Goal: Information Seeking & Learning: Compare options

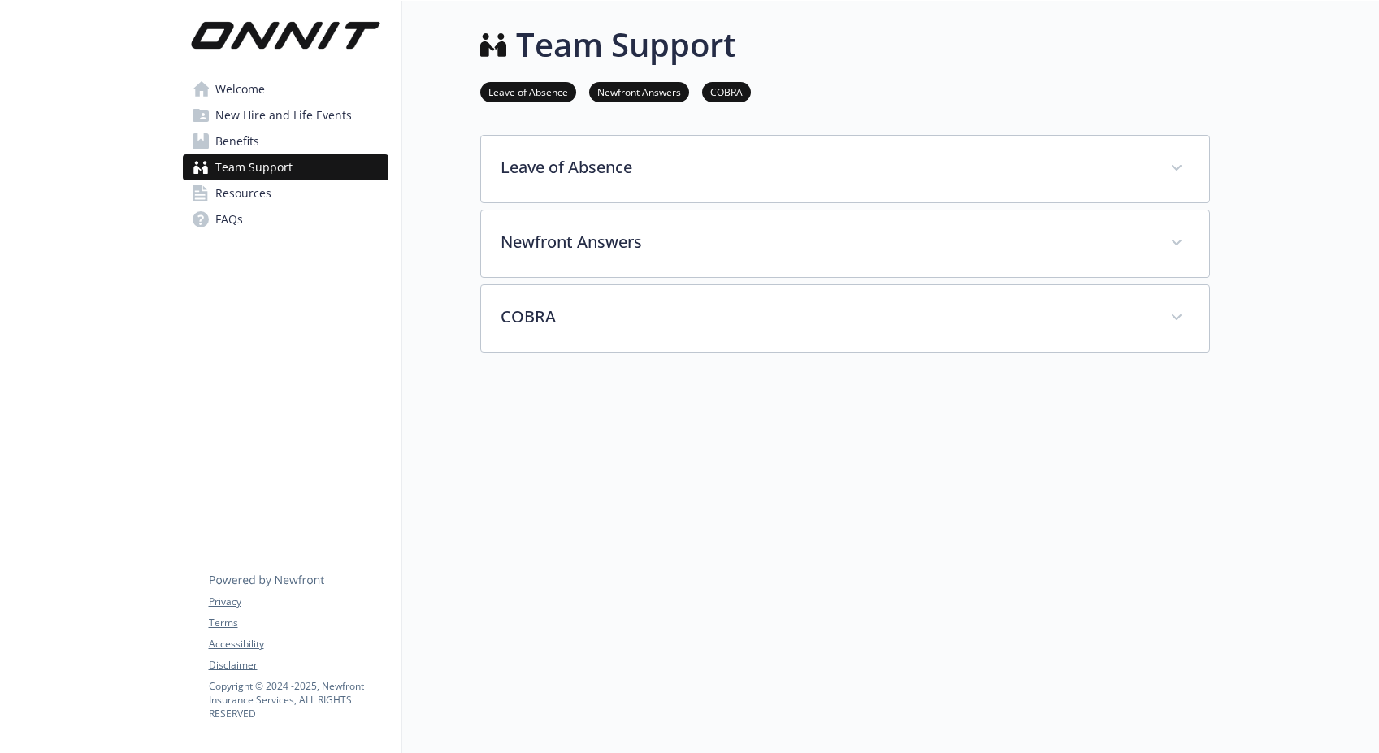
click at [248, 143] on span "Benefits" at bounding box center [237, 141] width 44 height 26
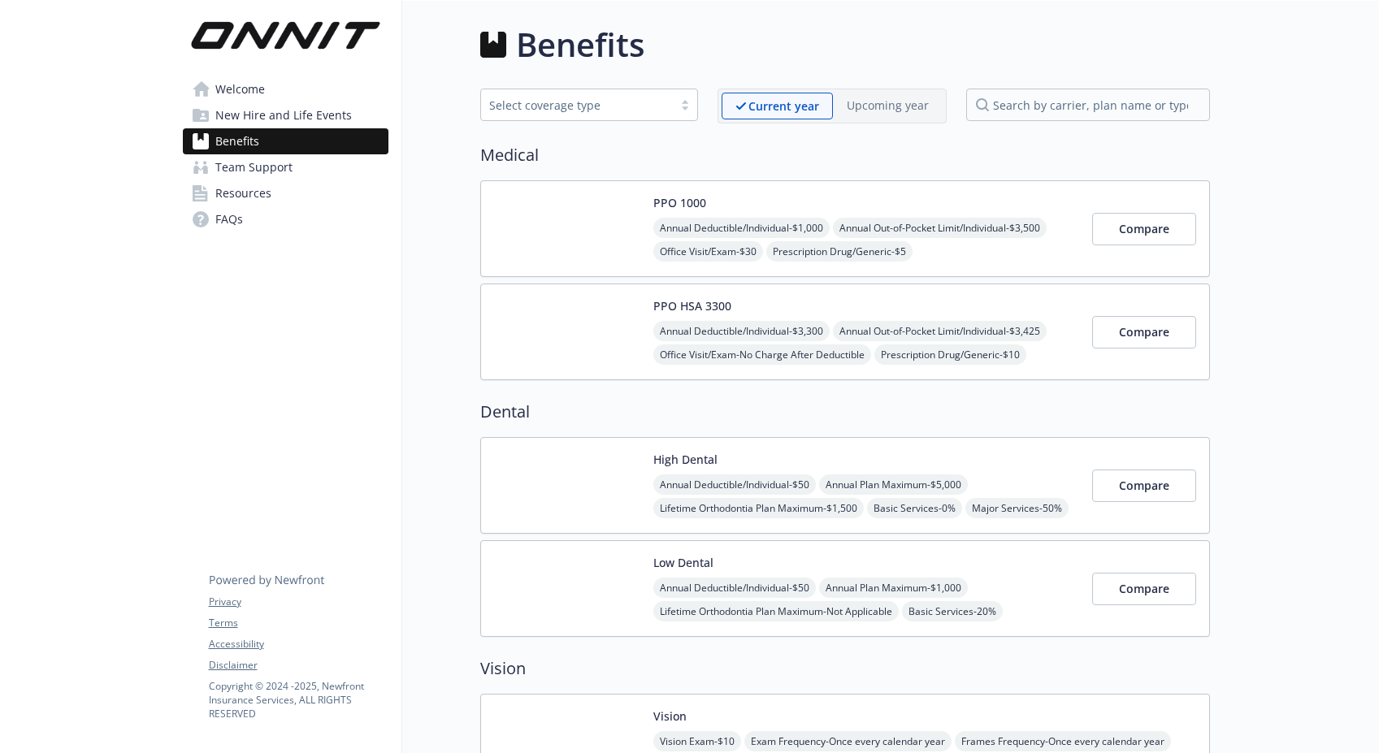
scroll to position [64, 0]
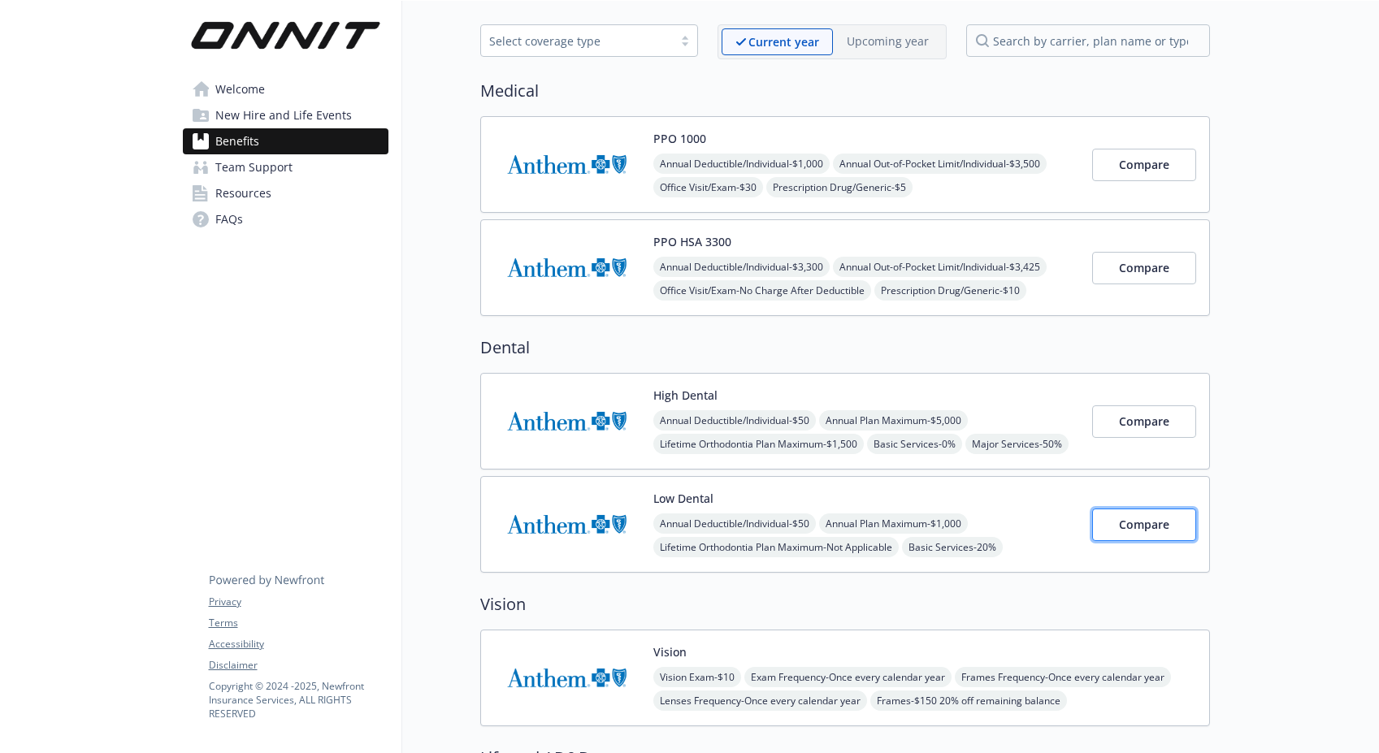
click at [1135, 529] on span "Compare" at bounding box center [1144, 524] width 50 height 15
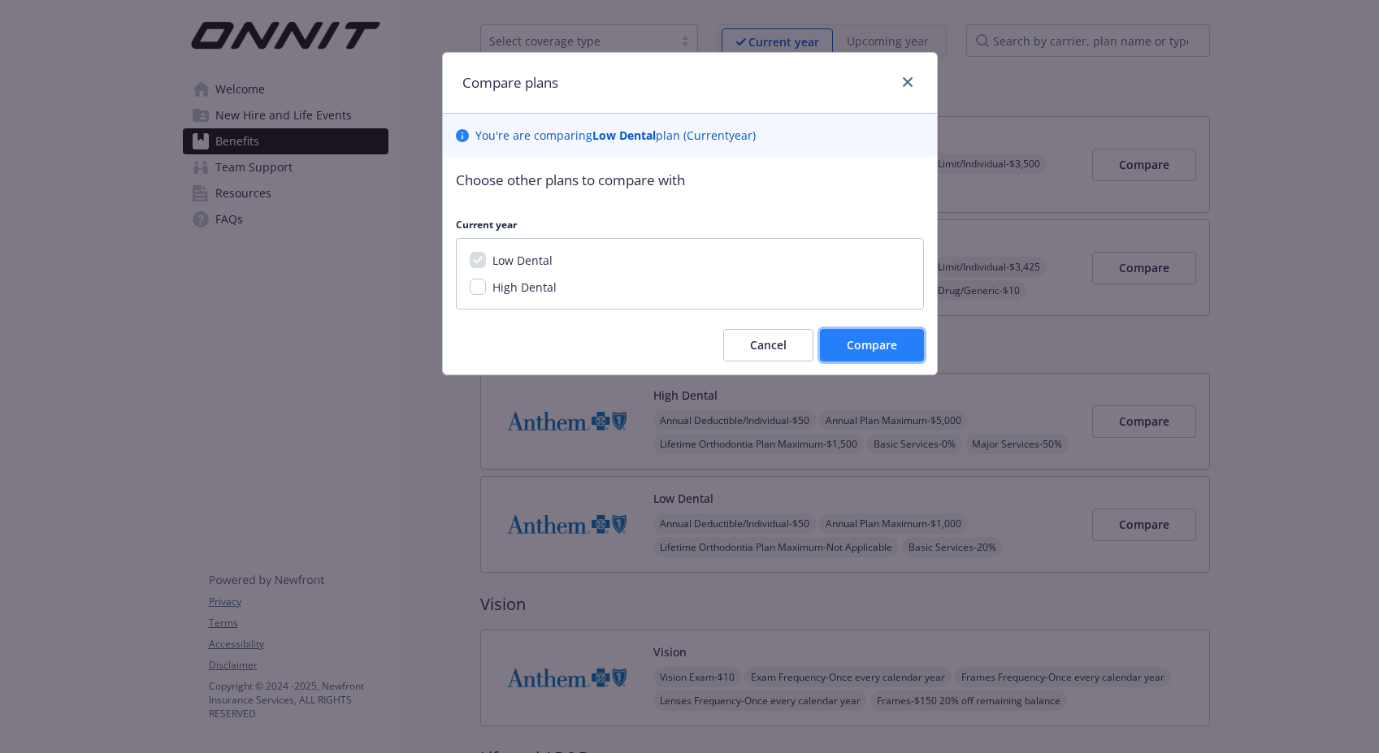
click at [860, 348] on span "Compare" at bounding box center [872, 344] width 50 height 15
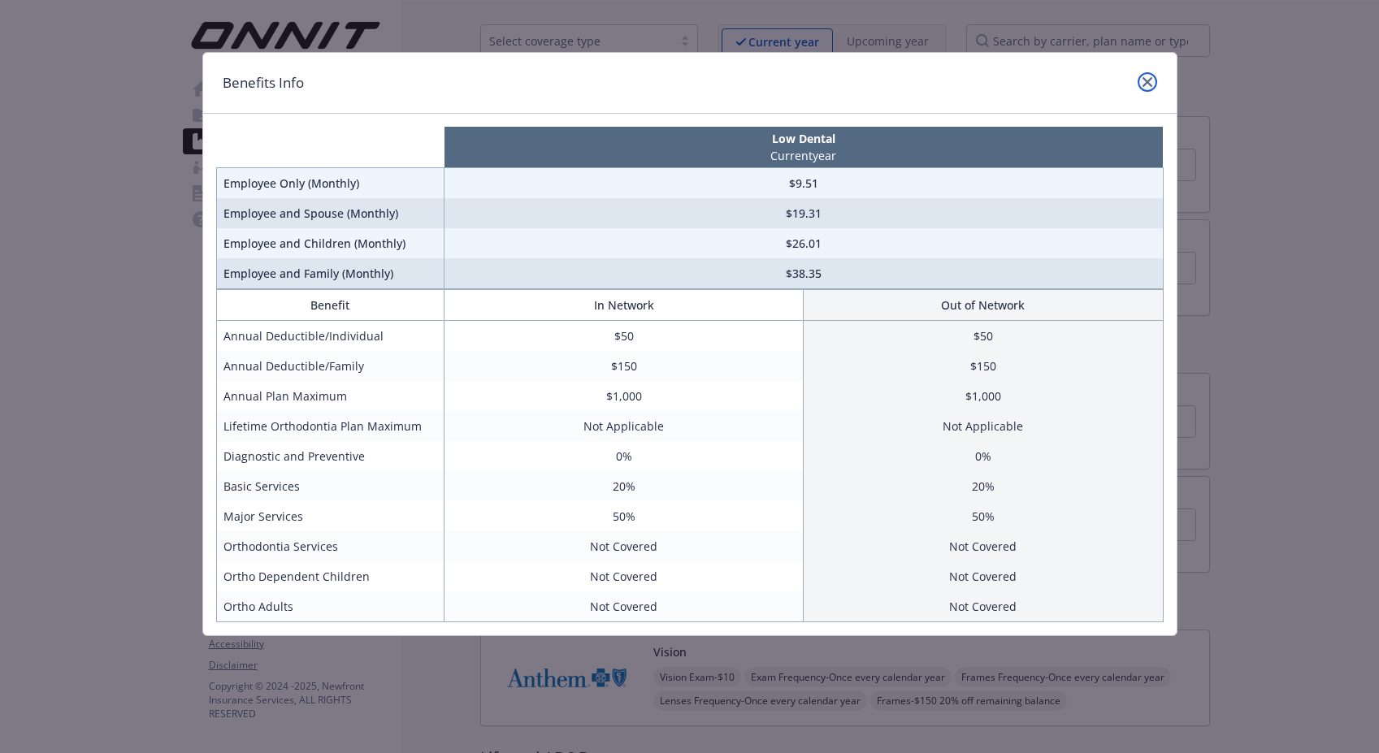
click at [1145, 85] on icon "close" at bounding box center [1147, 82] width 10 height 10
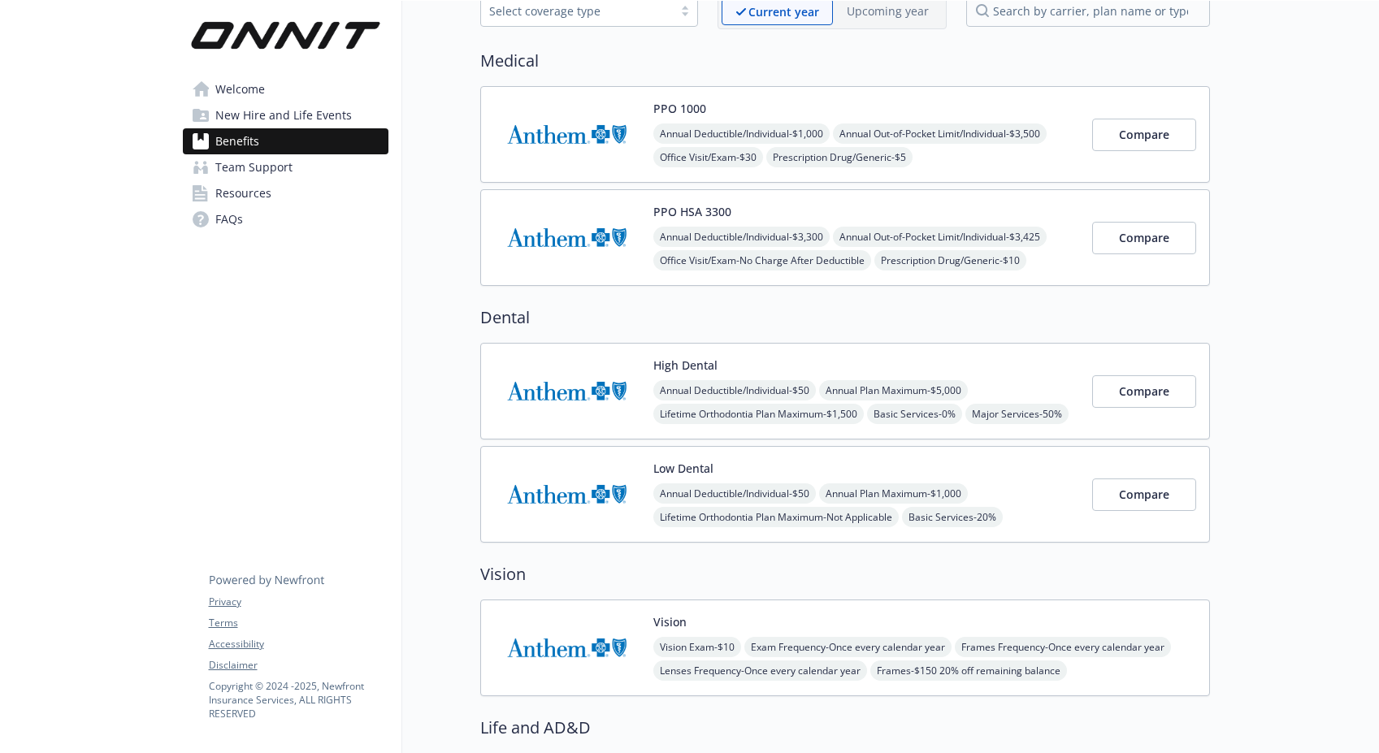
scroll to position [0, 0]
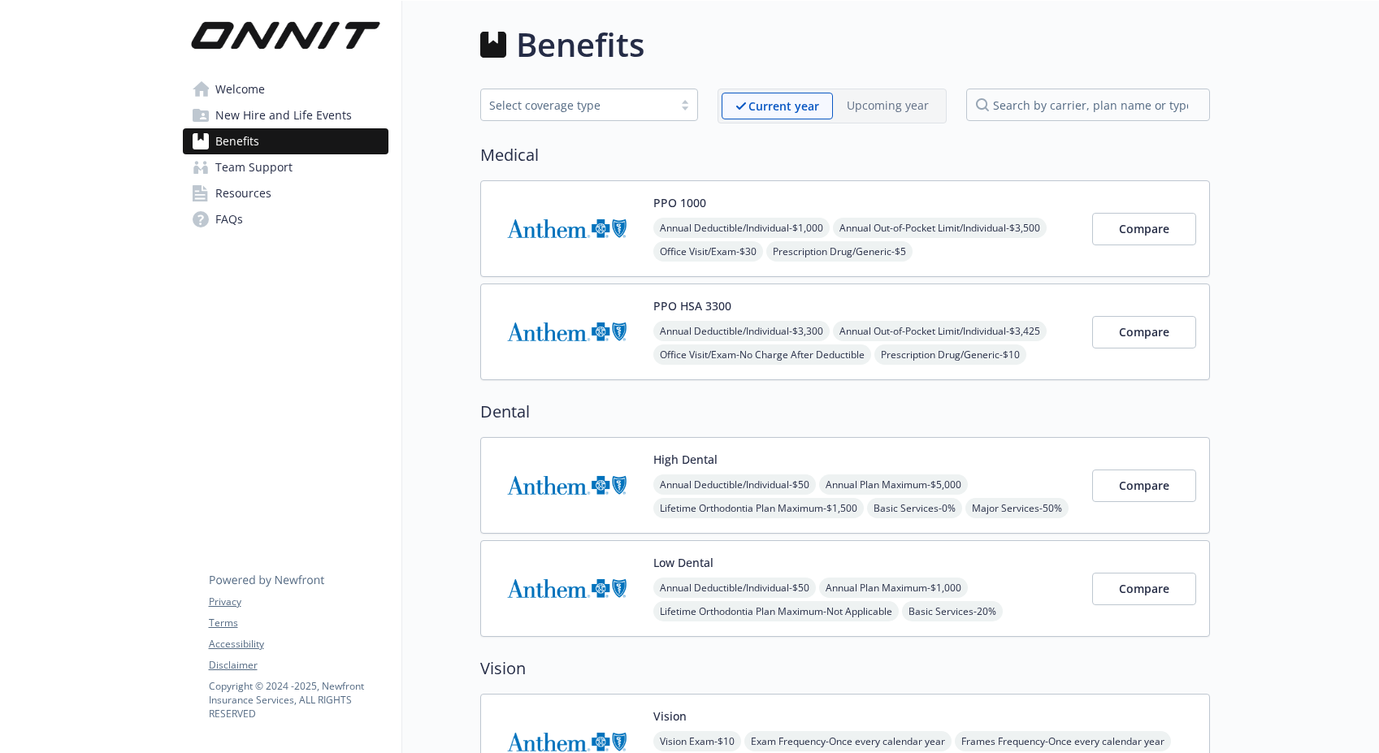
click at [279, 170] on span "Team Support" at bounding box center [253, 167] width 77 height 26
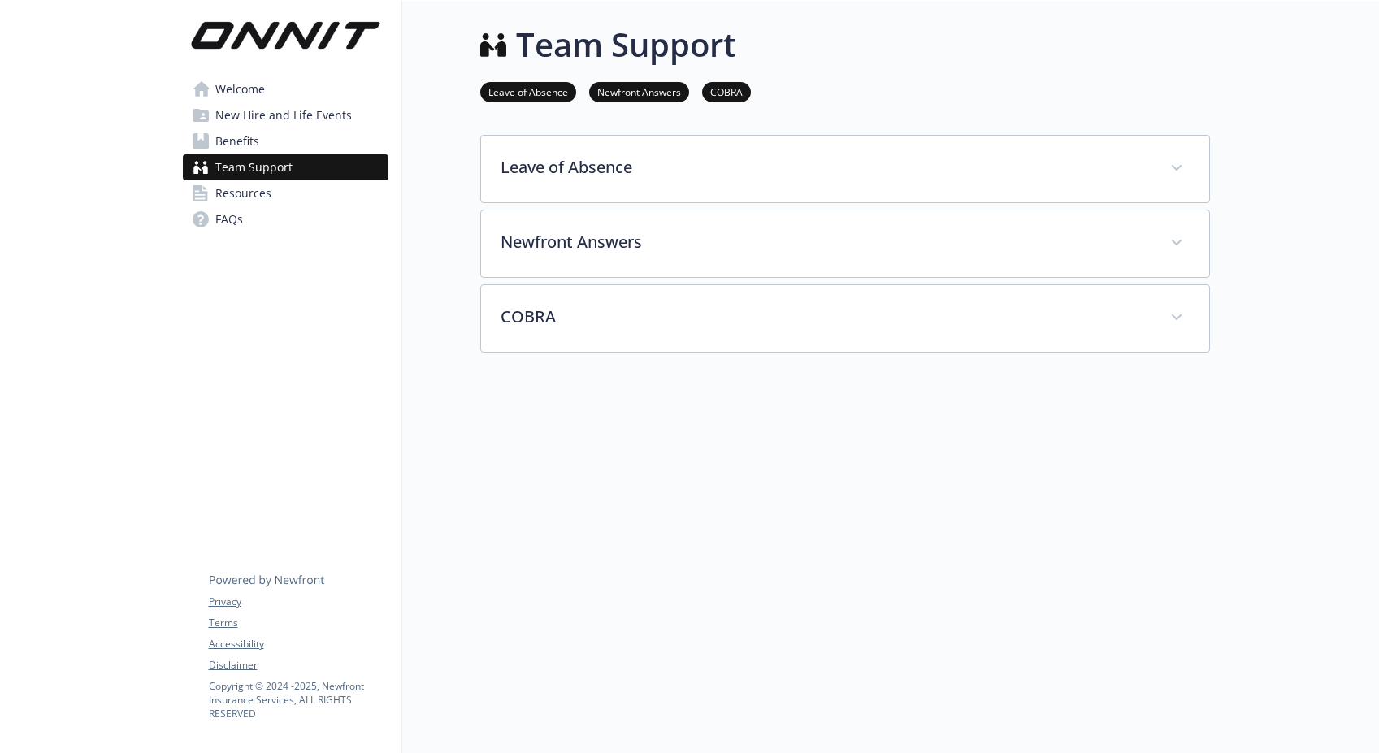
click at [262, 190] on span "Resources" at bounding box center [243, 193] width 56 height 26
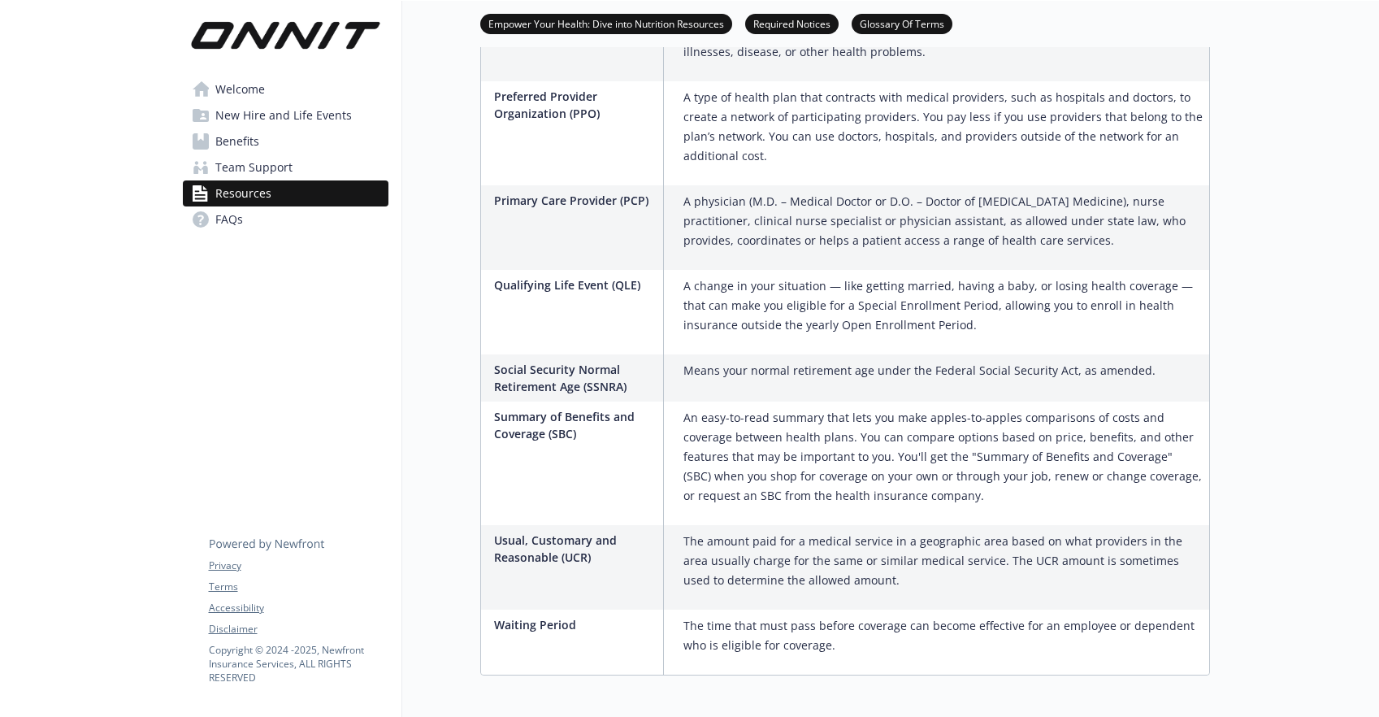
scroll to position [2489, 0]
